Goal: Contribute content: Add original content to the website for others to see

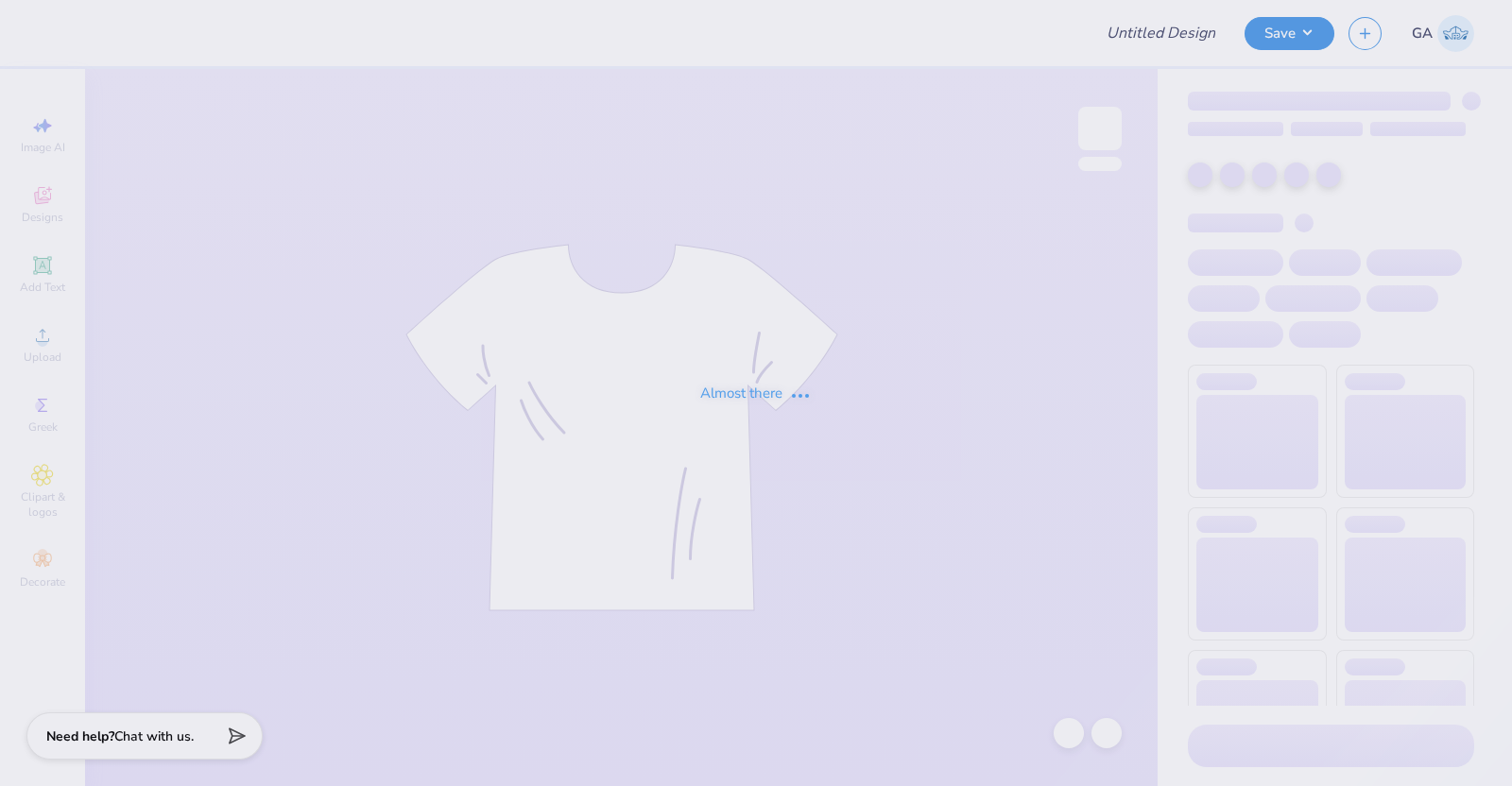
type input "CCC Hoodie '25"
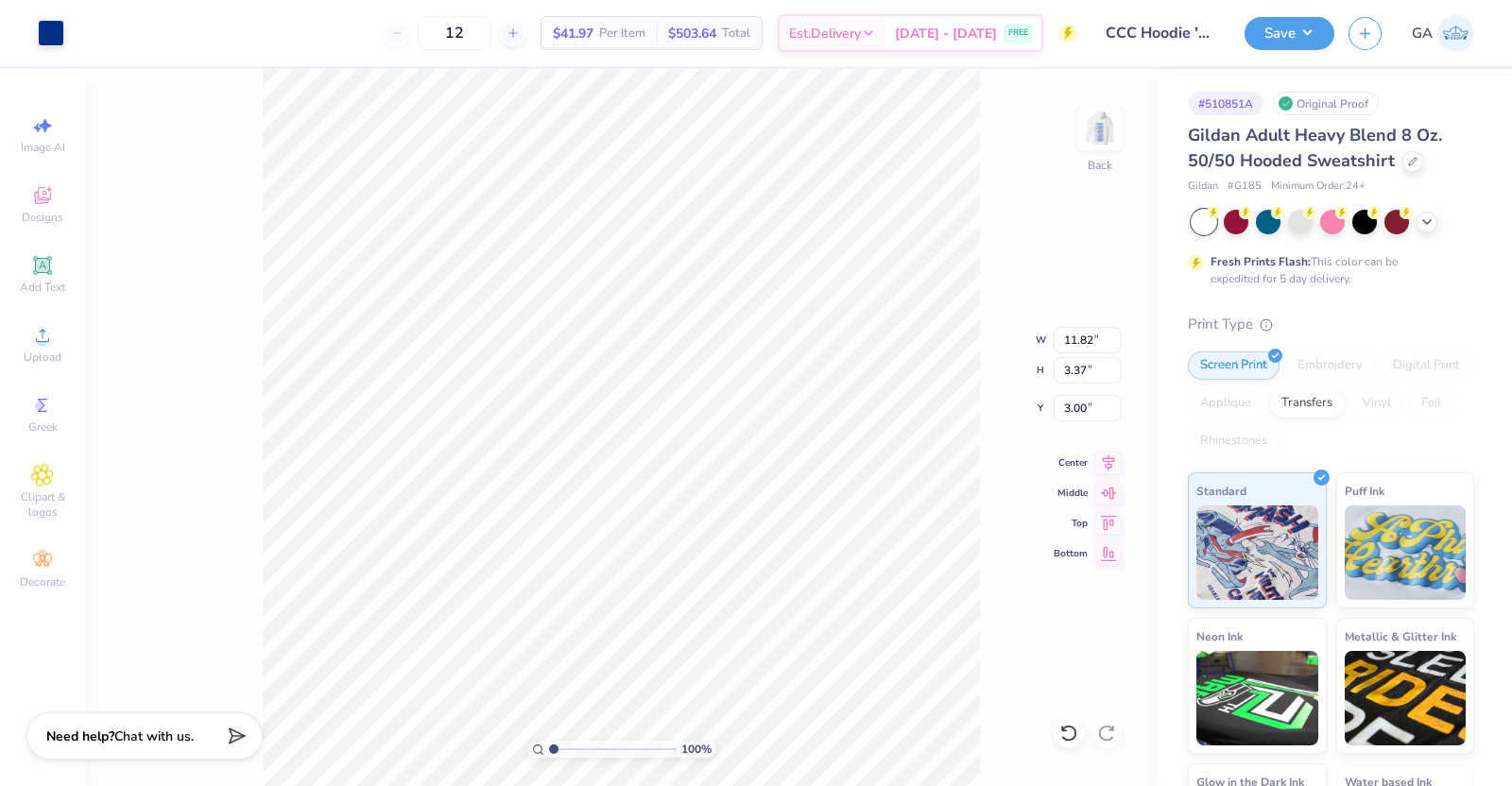
type input "11.82"
type input "3.37"
type input "3.00"
click at [1103, 122] on img at bounding box center [1099, 128] width 76 height 76
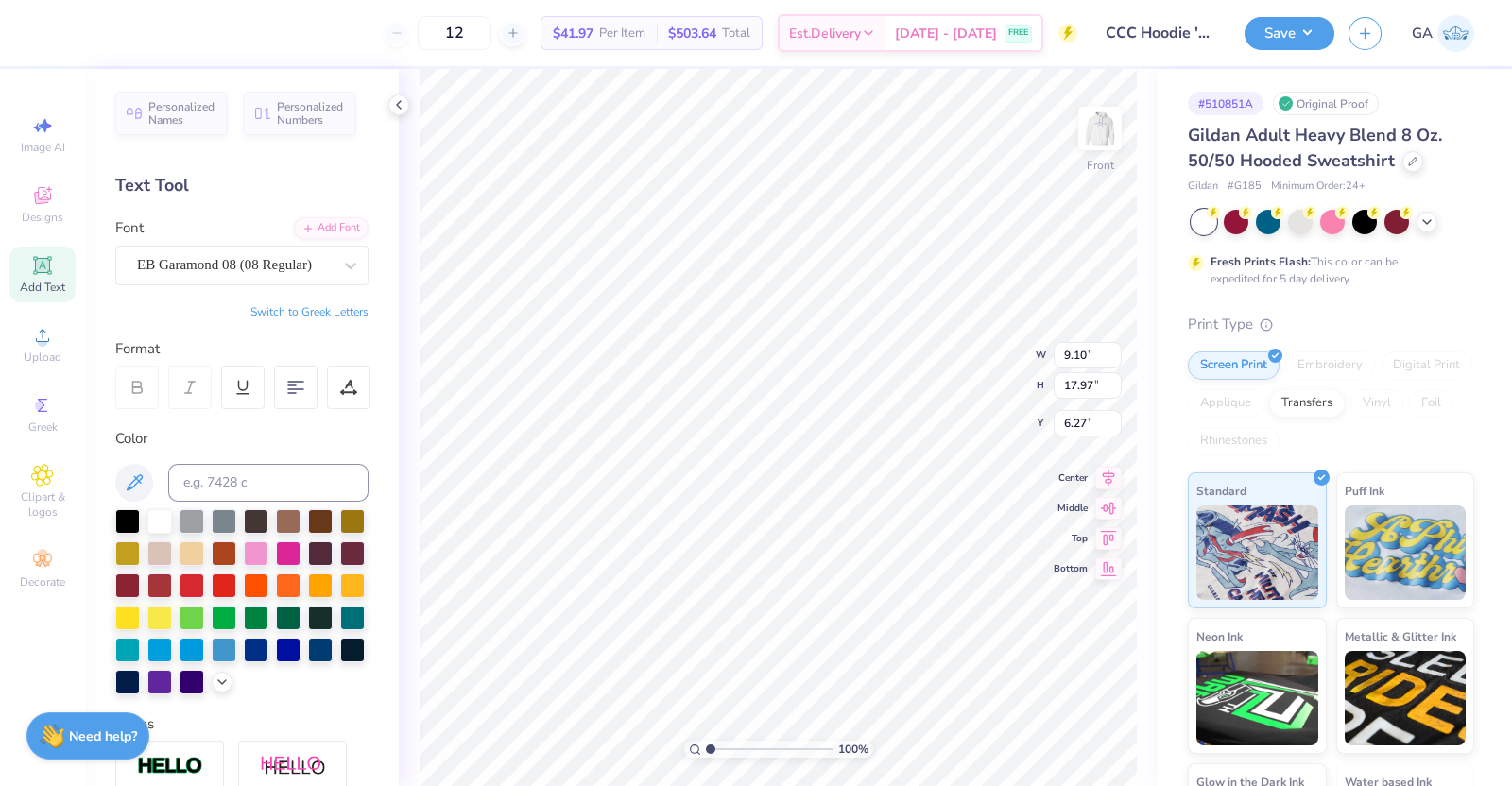
scroll to position [19, 2]
click at [1109, 484] on icon at bounding box center [1108, 475] width 27 height 23
click at [1276, 30] on button "Save" at bounding box center [1289, 30] width 90 height 33
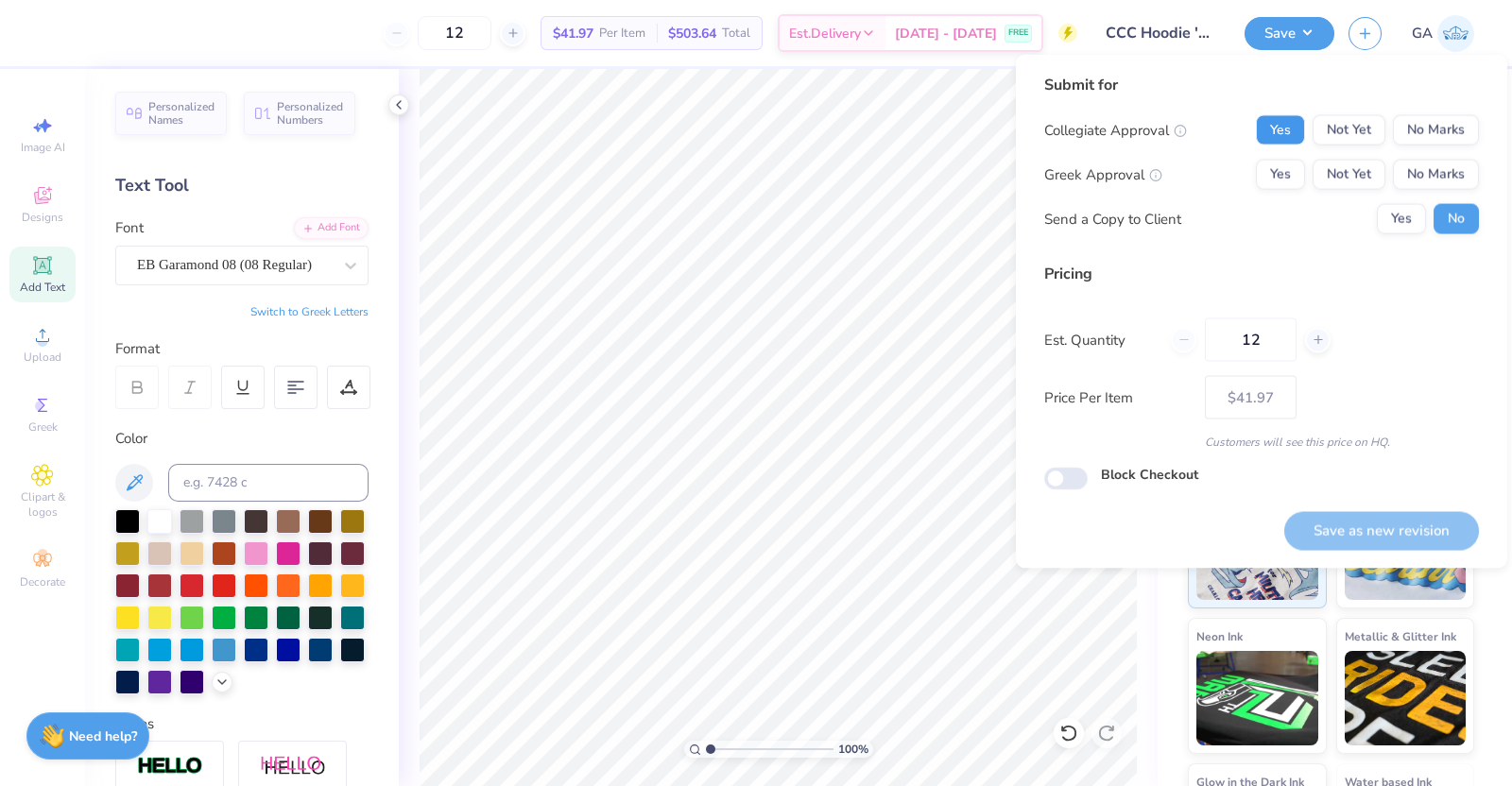
click at [1281, 129] on button "Yes" at bounding box center [1280, 130] width 49 height 30
click at [1451, 154] on div "Collegiate Approval Yes Not Yet No Marks Greek Approval Yes Not Yet No Marks Se…" at bounding box center [1261, 174] width 435 height 119
click at [1450, 165] on button "No Marks" at bounding box center [1435, 174] width 86 height 30
click at [1256, 329] on input "12" at bounding box center [1249, 340] width 91 height 43
type input "1"
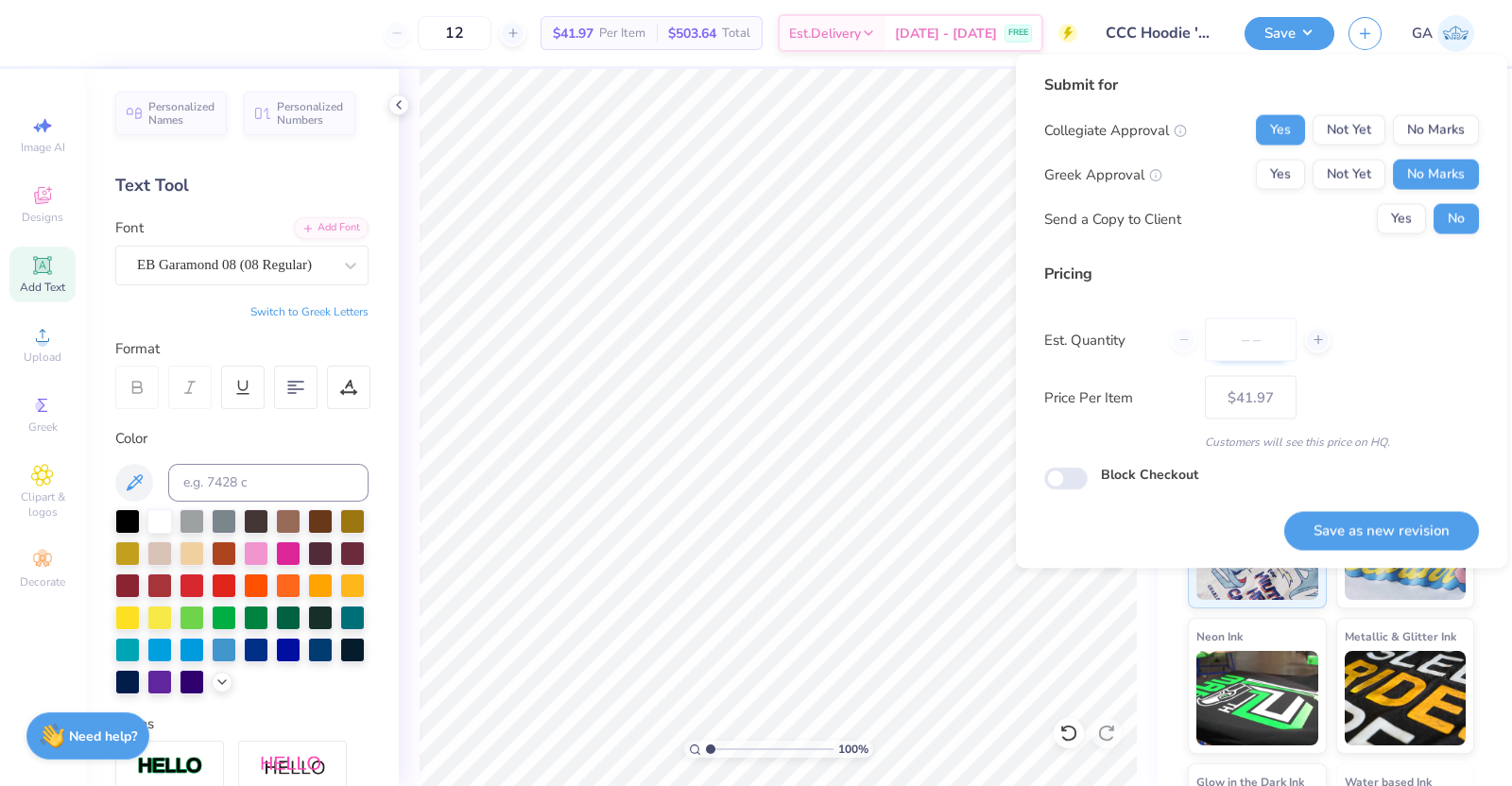
type input "0"
type input "03"
type input "3"
type input "036"
type input "36"
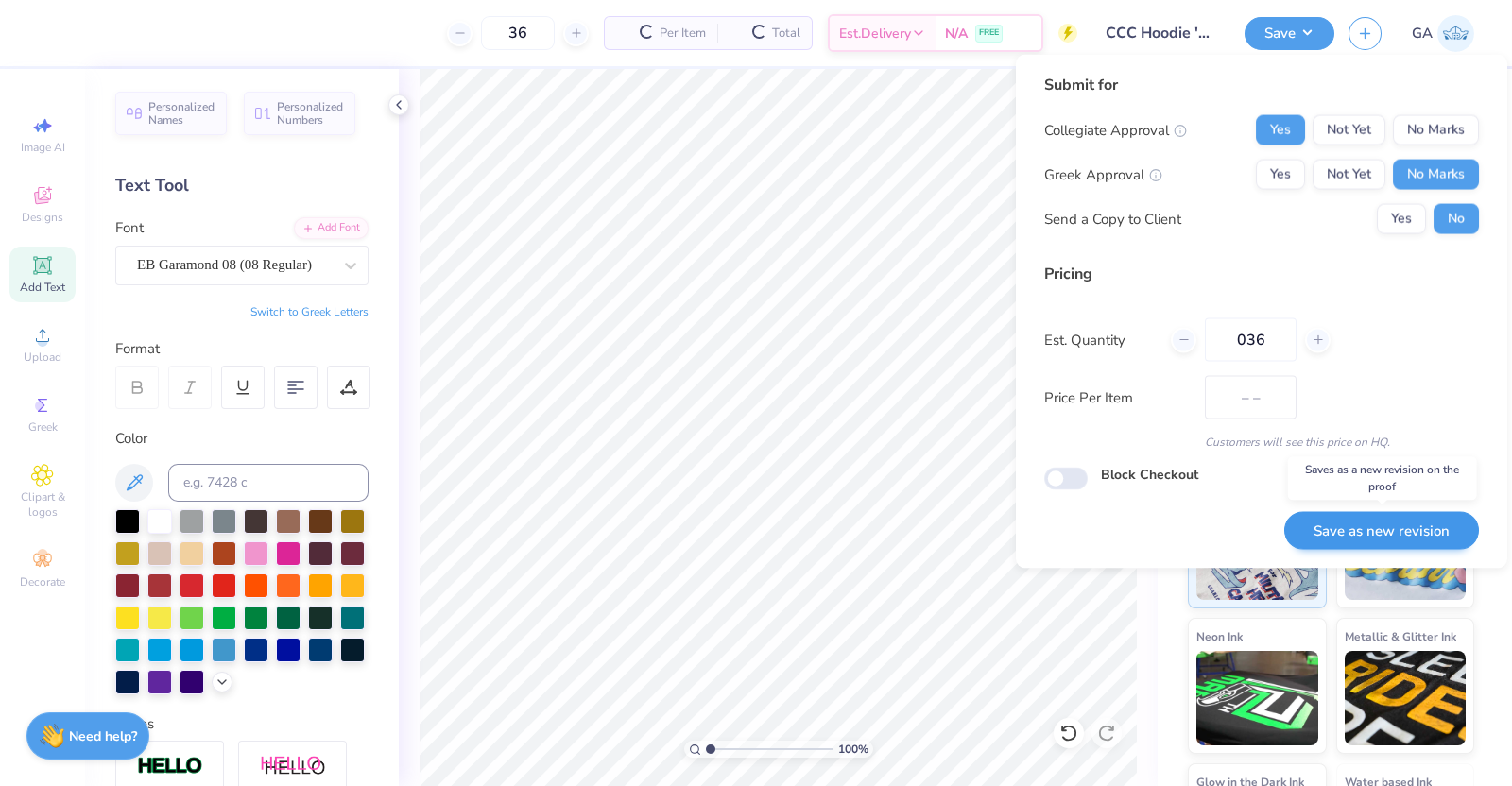
type input "$30.17"
type input "036"
click at [1405, 530] on button "Save as new revision" at bounding box center [1381, 530] width 195 height 38
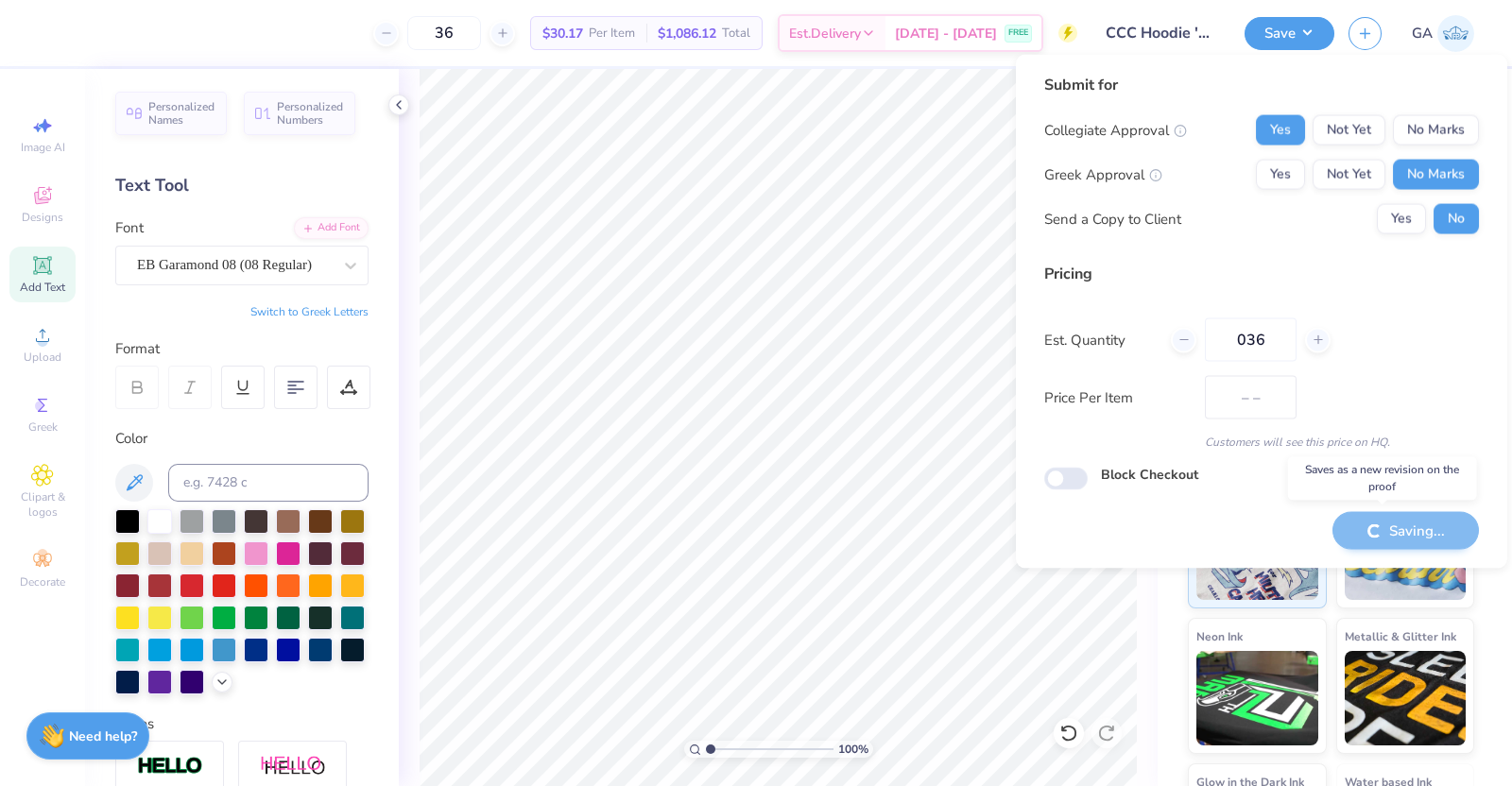
type input "$30.17"
